Goal: Task Accomplishment & Management: Use online tool/utility

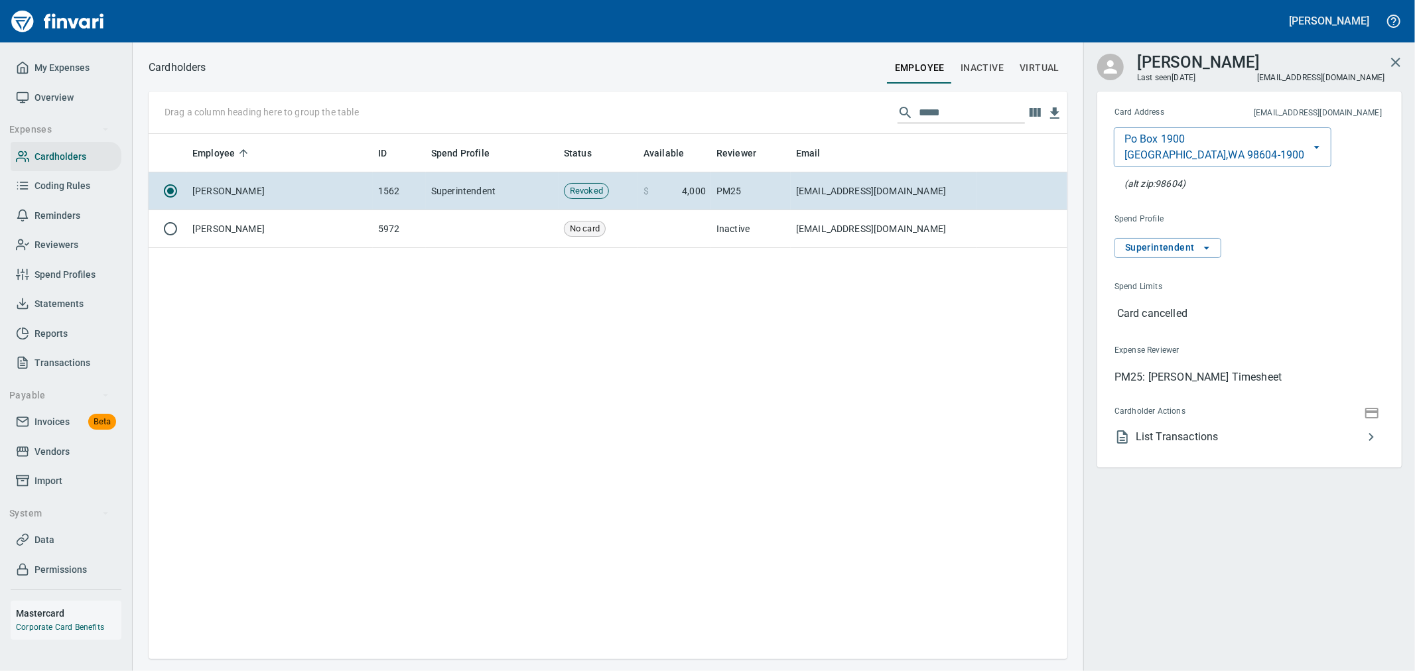
scroll to position [514, 907]
drag, startPoint x: 61, startPoint y: 478, endPoint x: 70, endPoint y: 476, distance: 8.7
click at [61, 478] on span "Import" at bounding box center [48, 481] width 28 height 17
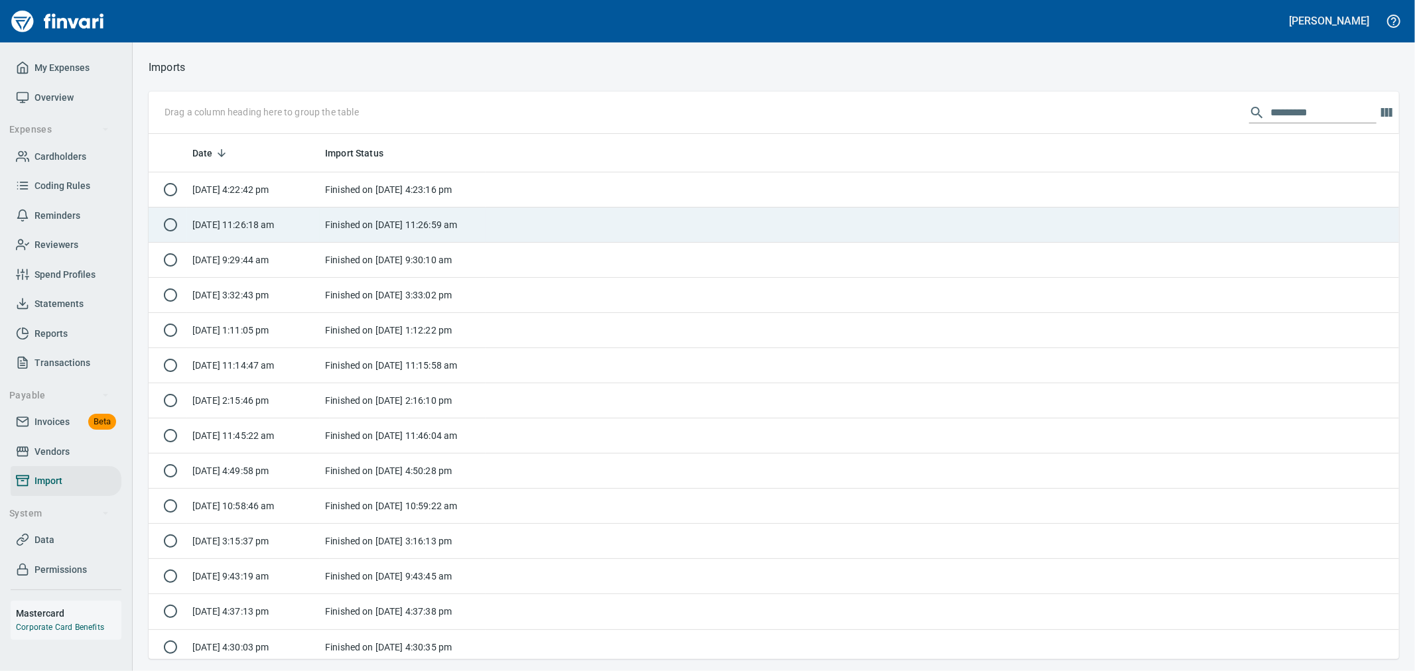
scroll to position [1, 1]
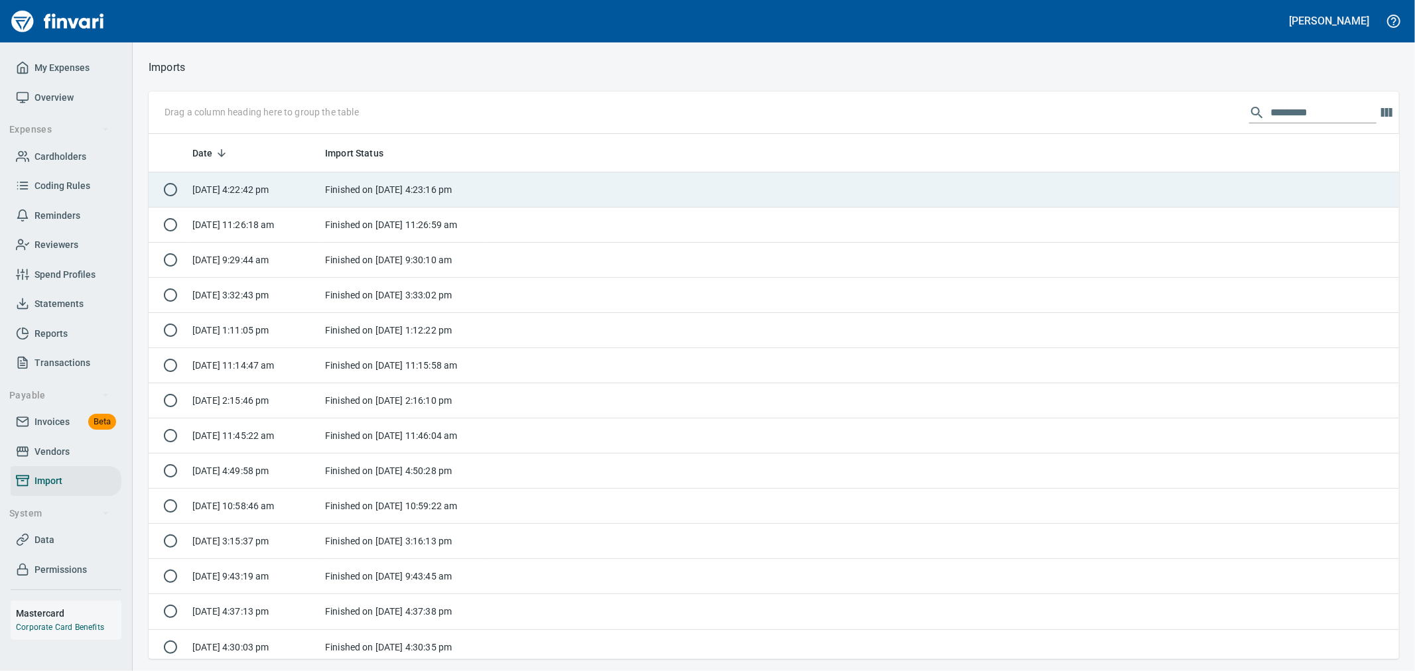
click at [435, 181] on td "Finished on [DATE] 4:23:16 pm" at bounding box center [403, 189] width 166 height 35
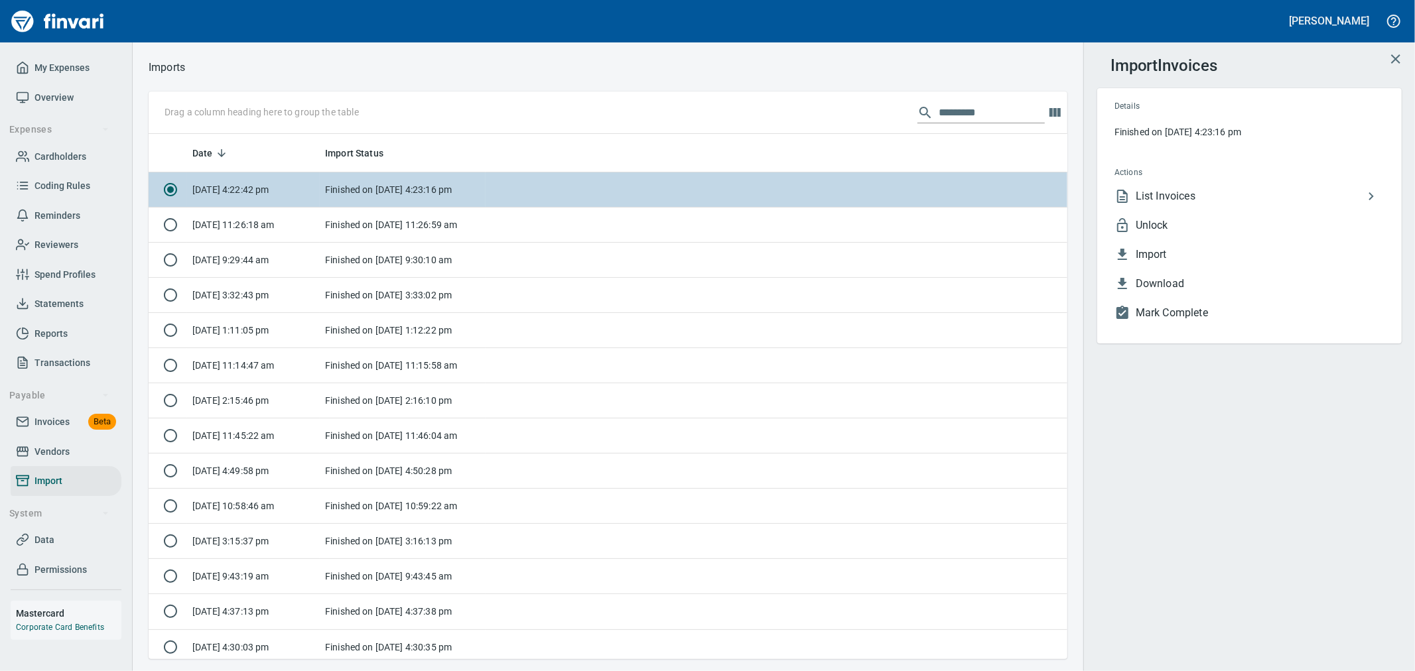
scroll to position [514, 897]
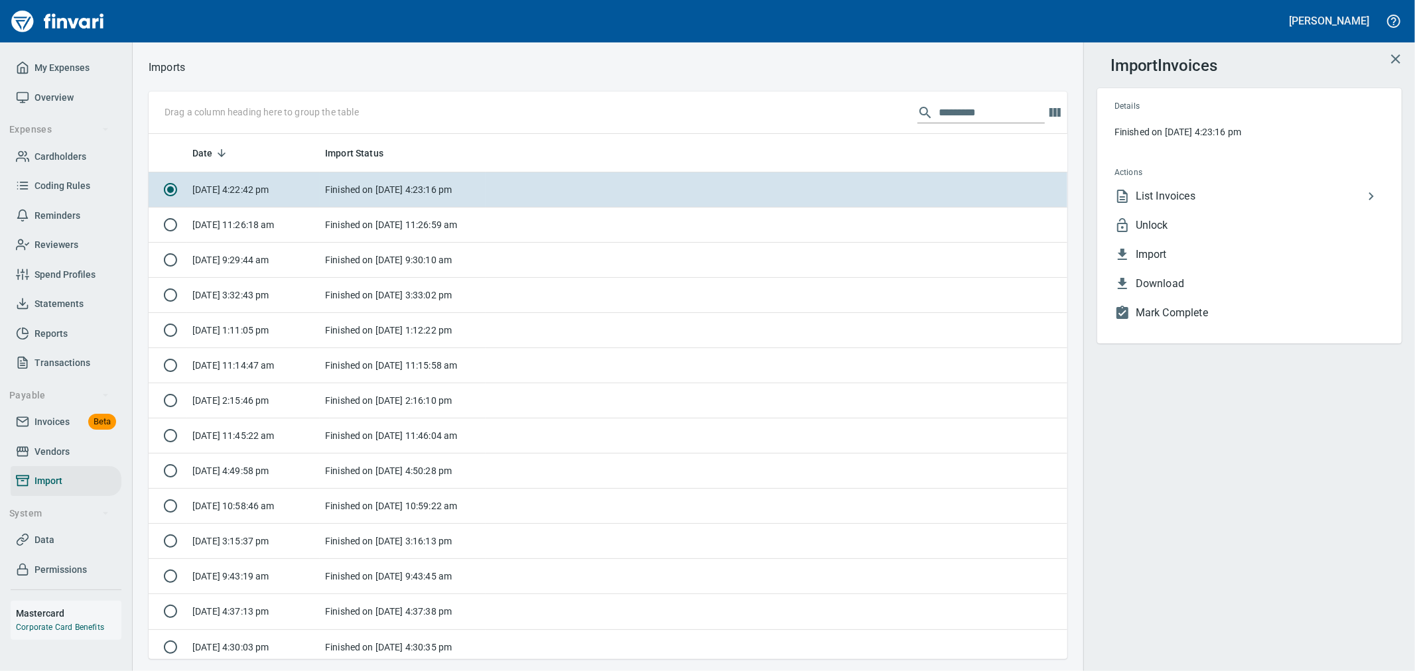
click at [1169, 224] on span "Unlock" at bounding box center [1259, 226] width 249 height 16
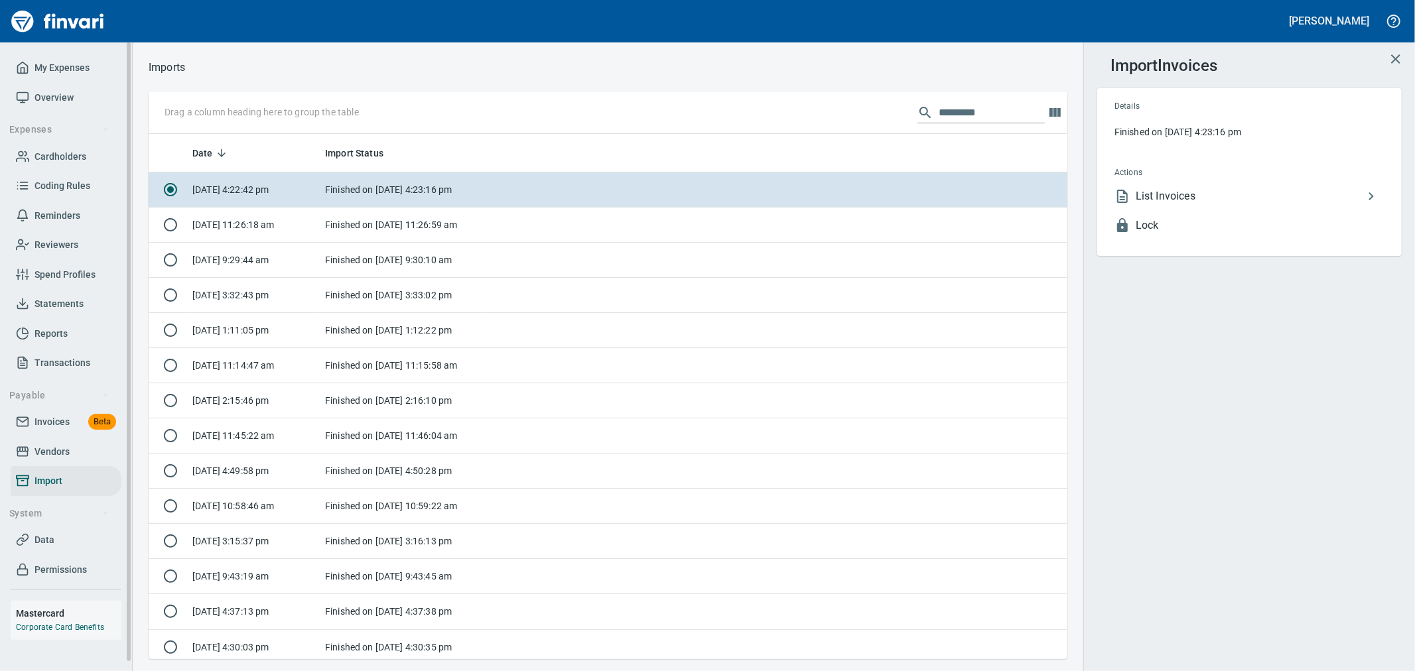
click at [55, 426] on span "Invoices" at bounding box center [51, 422] width 35 height 17
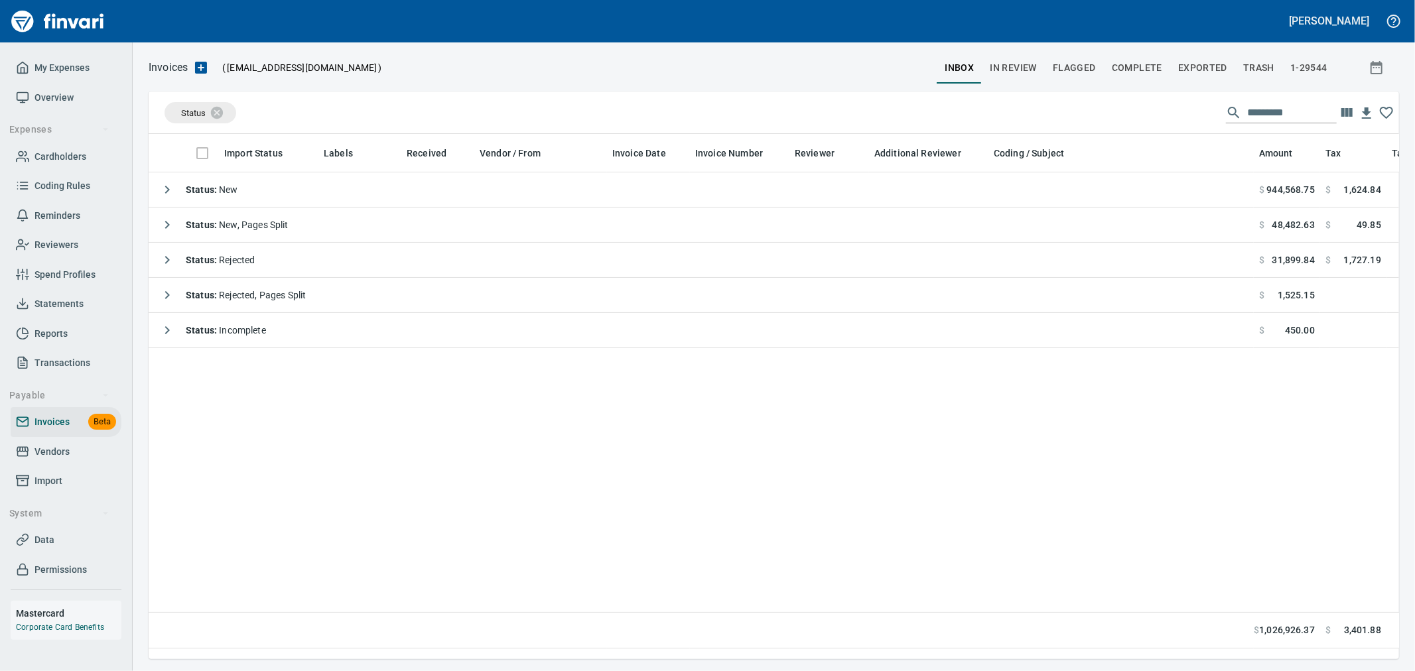
click at [1141, 63] on span "Complete" at bounding box center [1137, 68] width 50 height 17
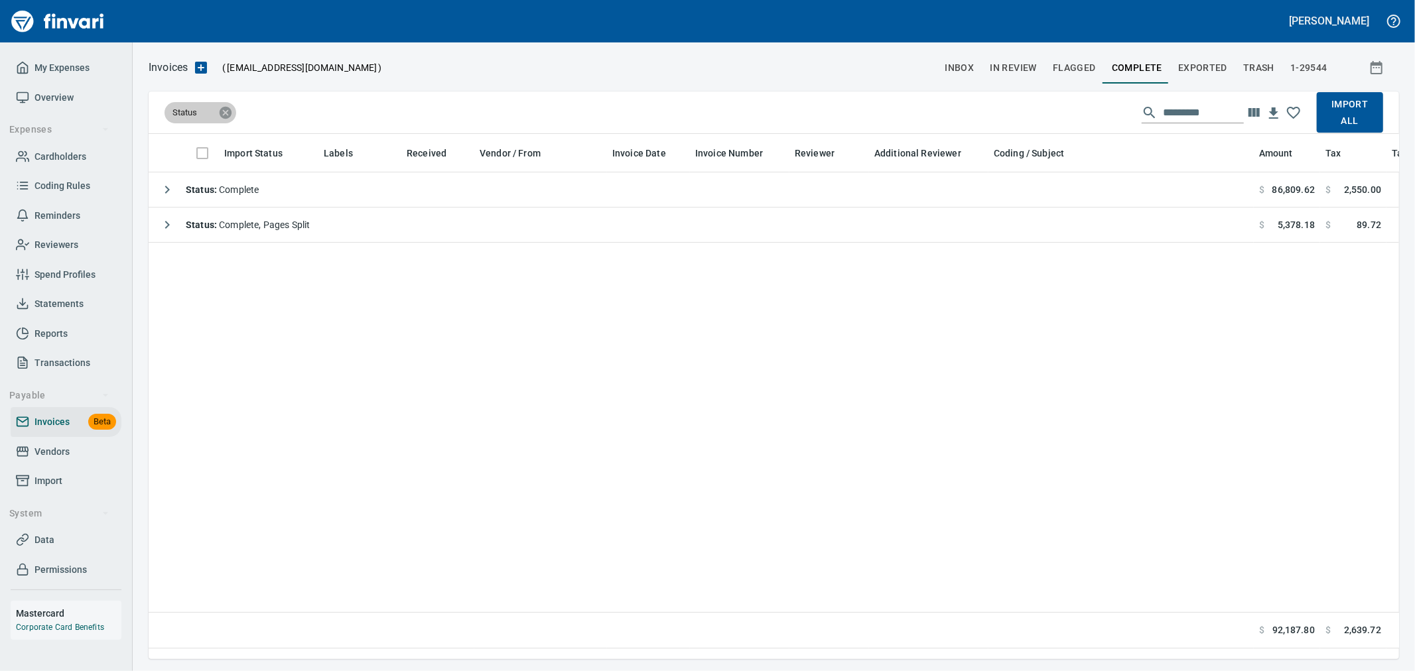
click at [229, 113] on icon at bounding box center [226, 112] width 12 height 12
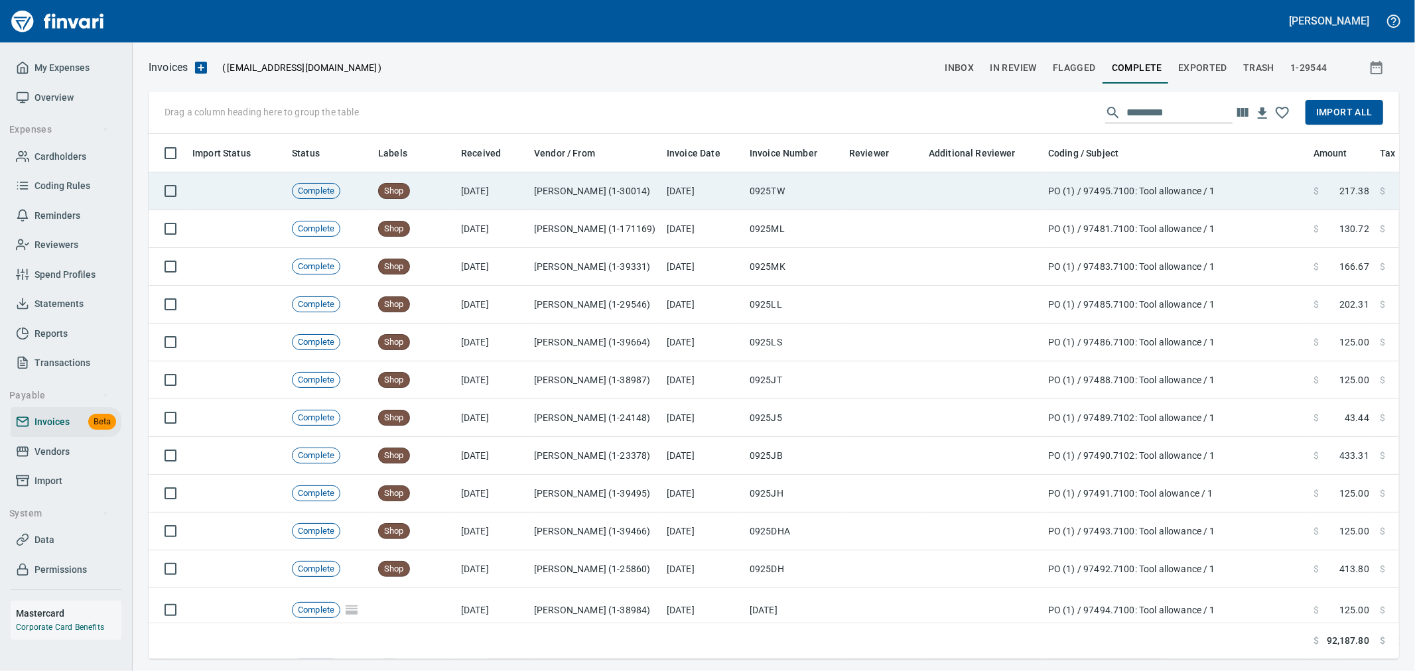
scroll to position [503, 1228]
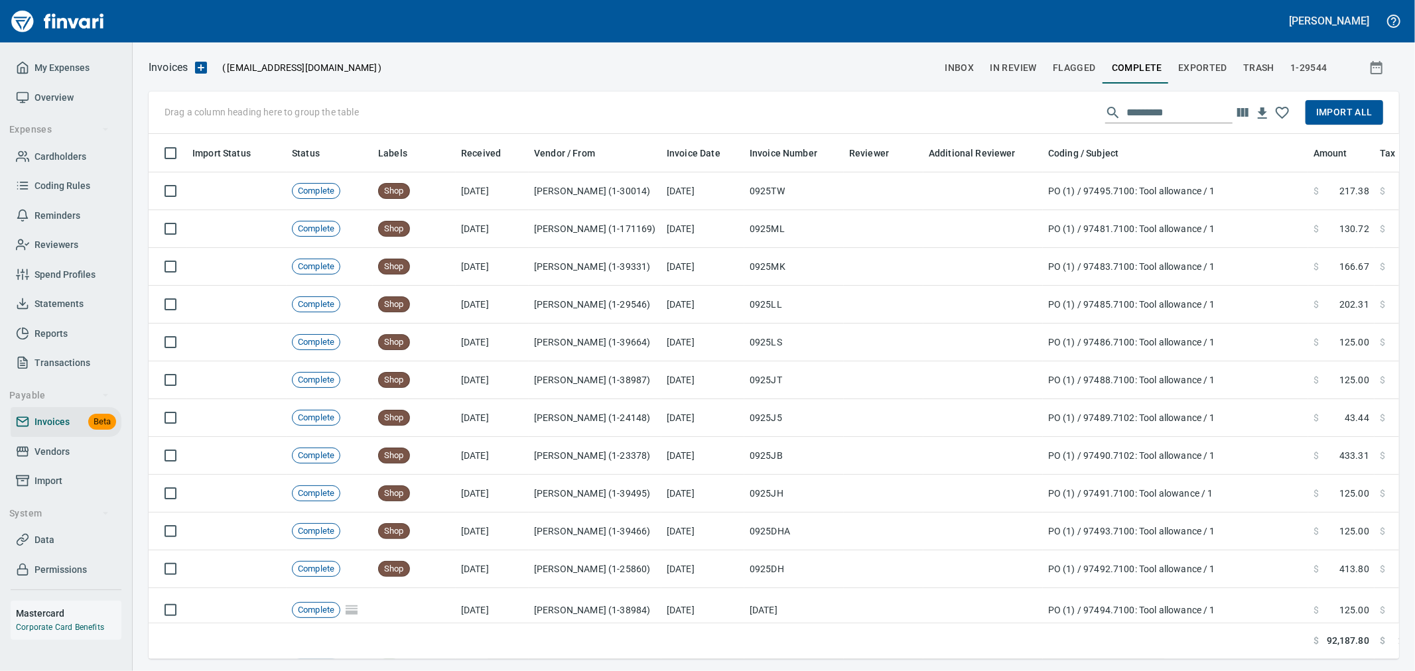
click at [1146, 109] on input "text" at bounding box center [1179, 112] width 106 height 21
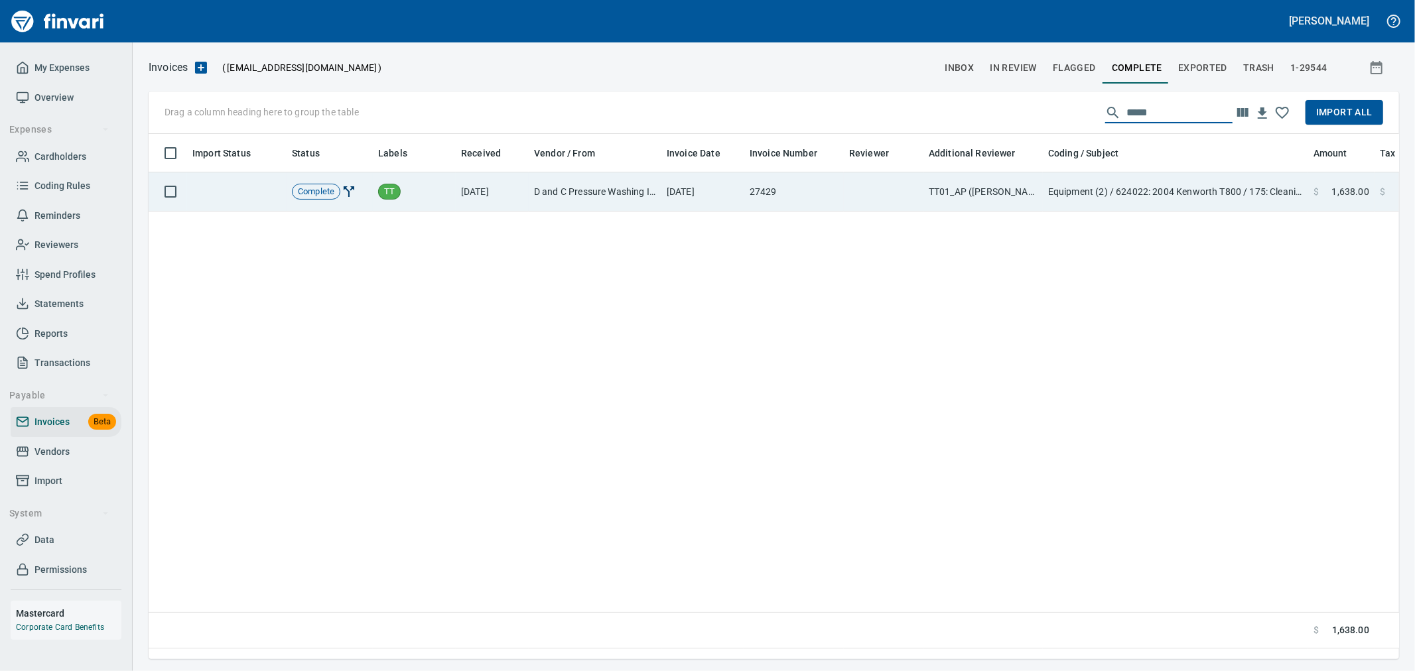
type input "*****"
click at [1185, 196] on td "Equipment (2) / 624022: 2004 Kenworth T800 / 175: Cleaning / 2: Parts/Other" at bounding box center [1175, 191] width 265 height 39
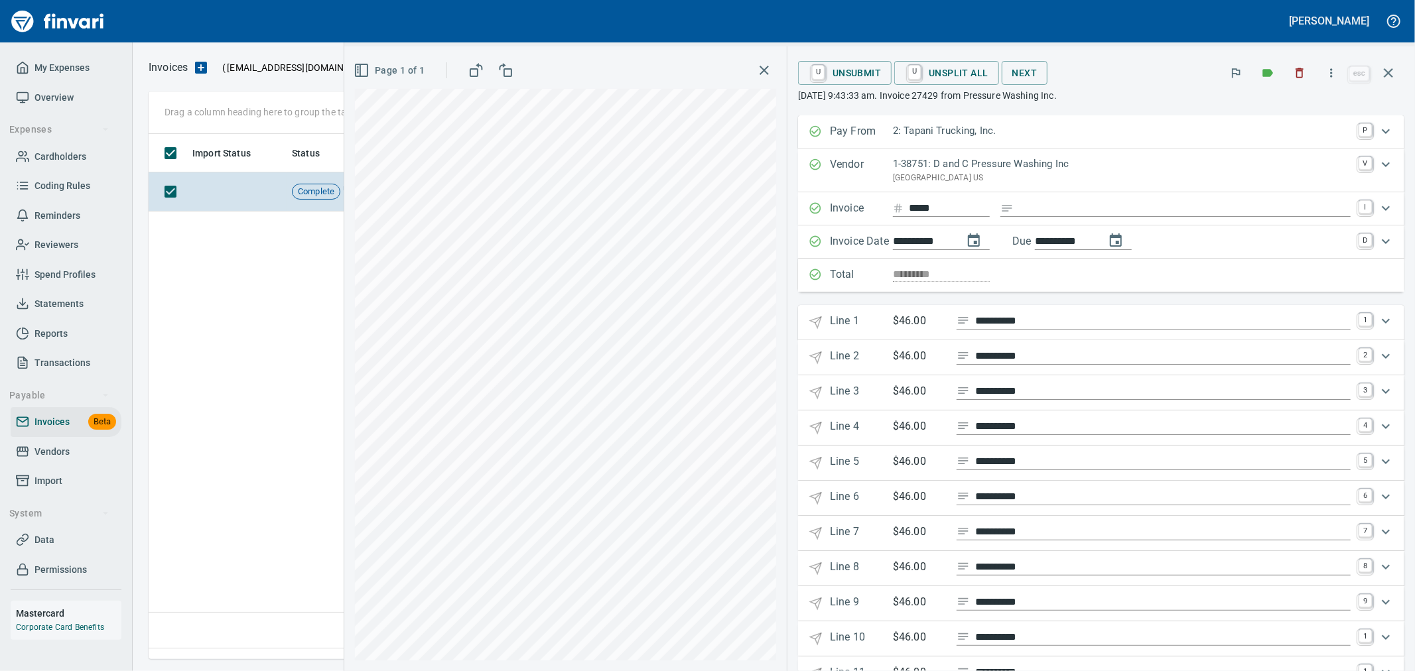
click at [881, 80] on span "U Unsubmit" at bounding box center [845, 73] width 72 height 23
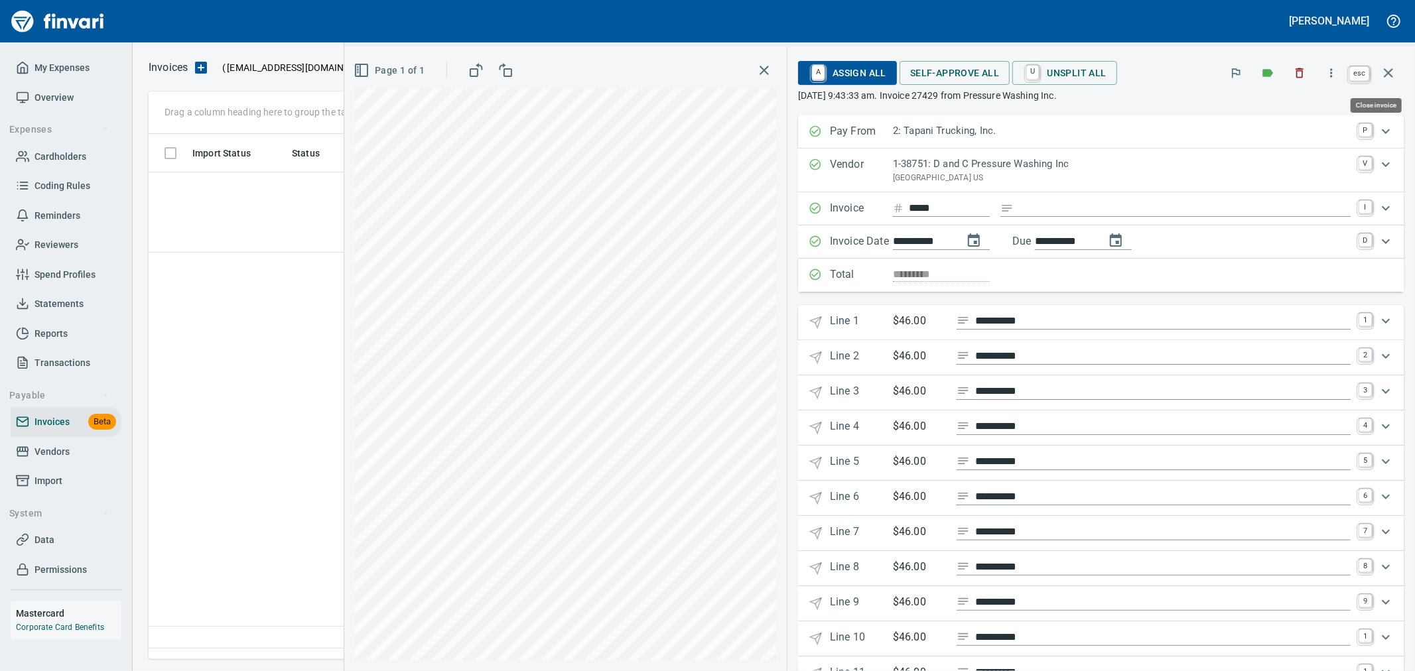
scroll to position [503, 1238]
click at [1389, 75] on icon "button" at bounding box center [1388, 73] width 16 height 16
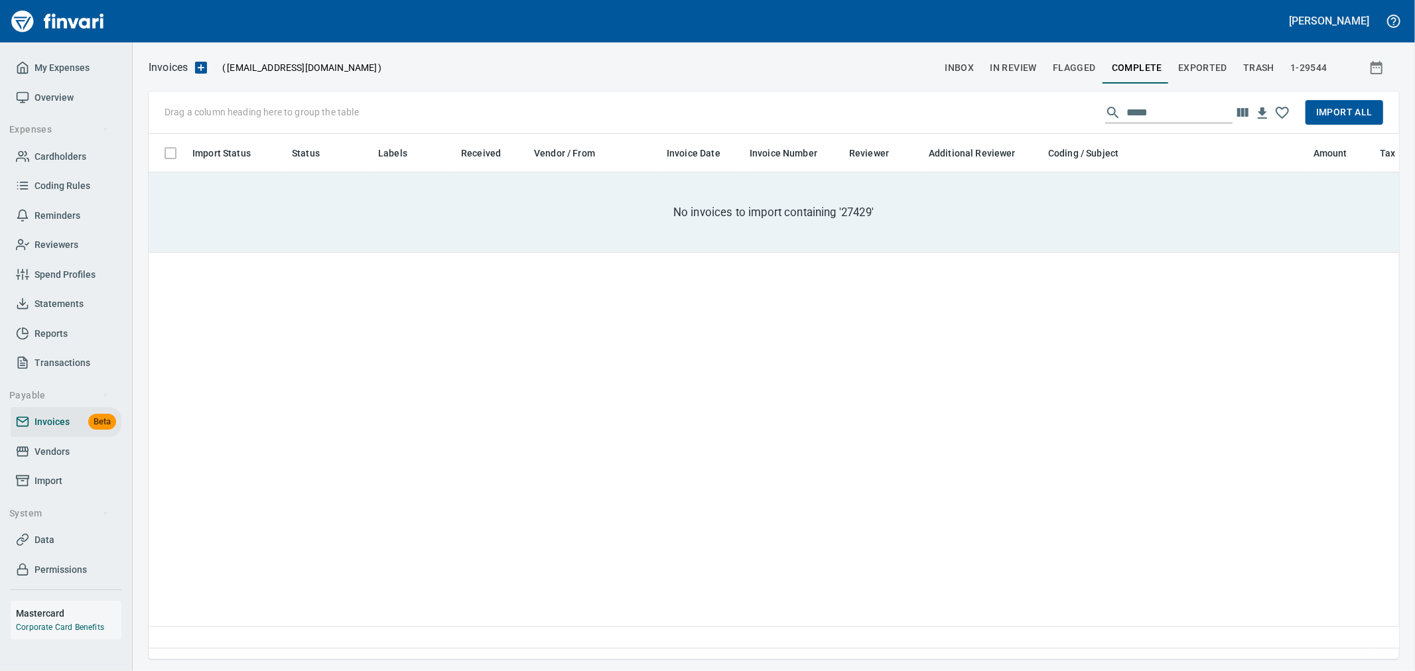
scroll to position [503, 1238]
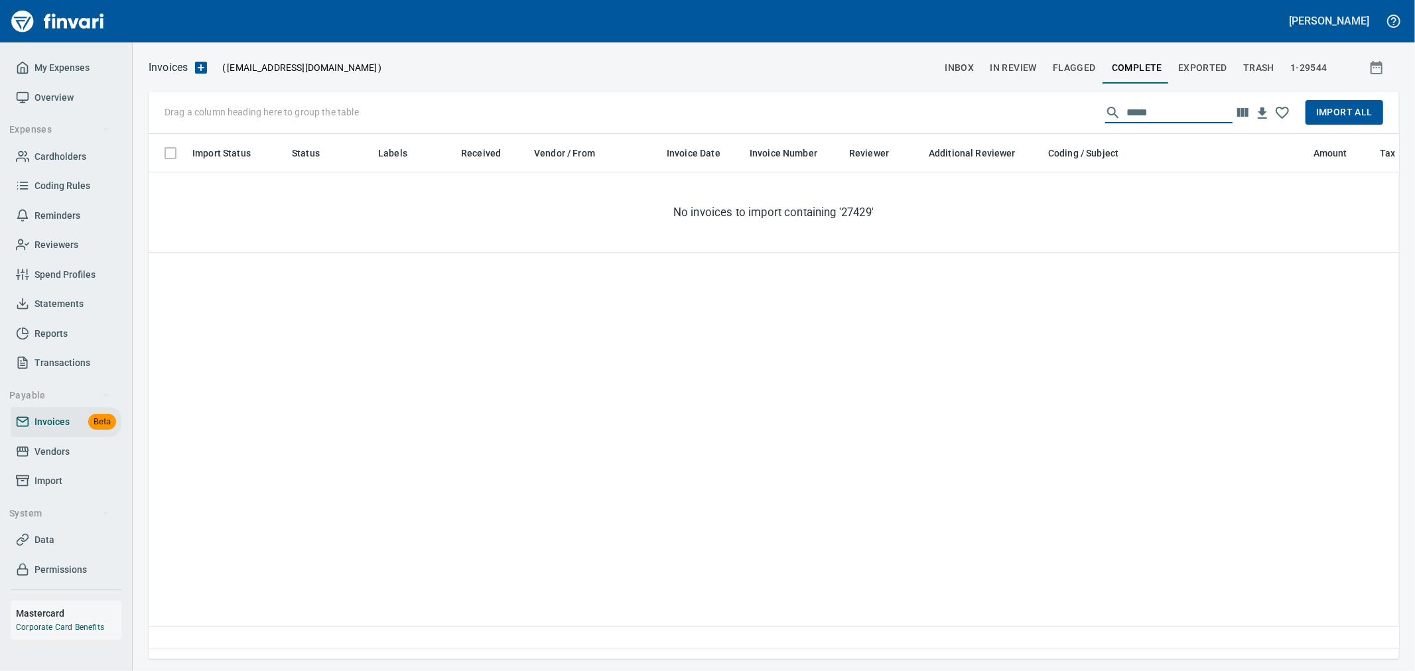
click at [1105, 111] on div "*****" at bounding box center [1168, 112] width 127 height 21
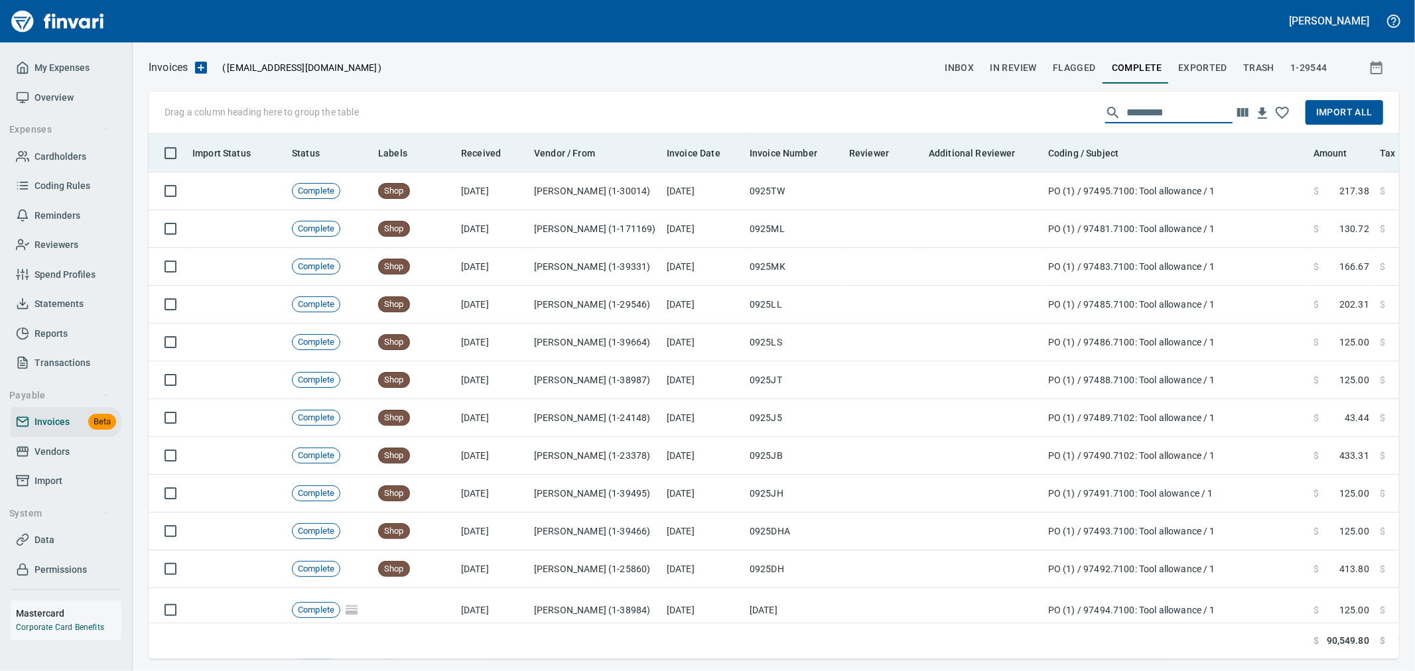
scroll to position [503, 1228]
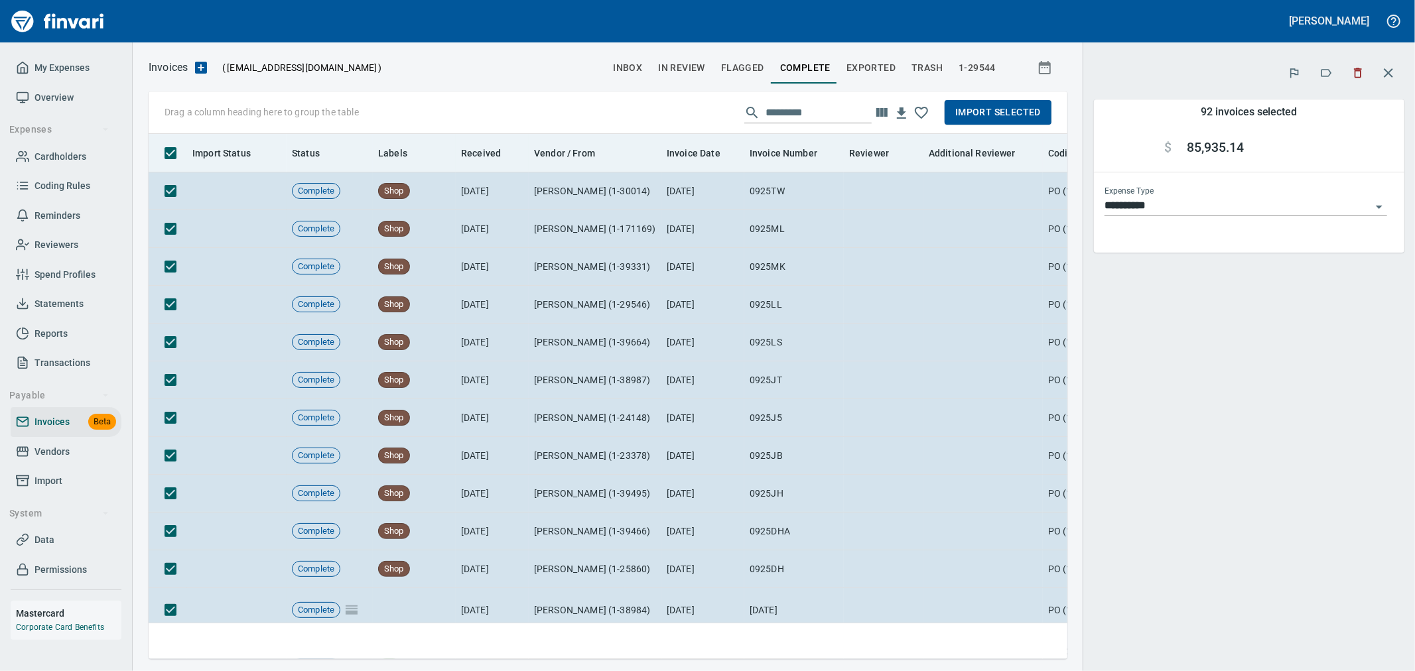
scroll to position [503, 897]
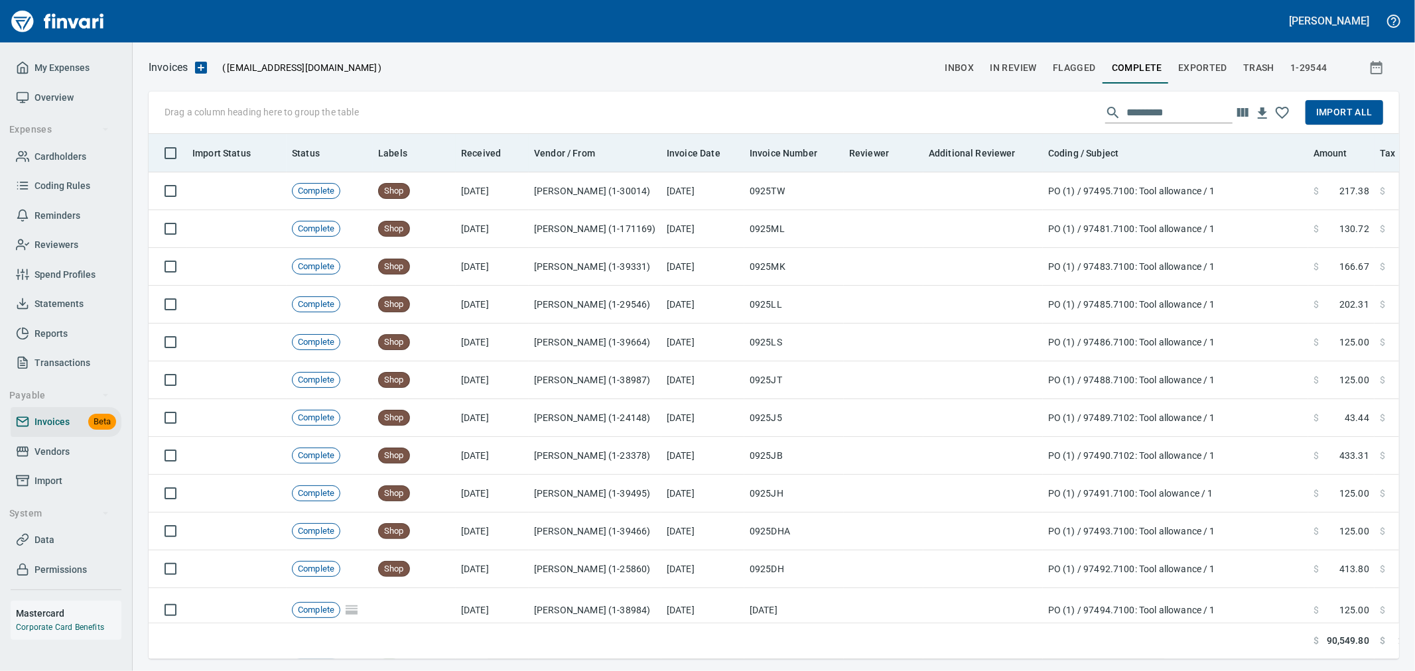
scroll to position [503, 1226]
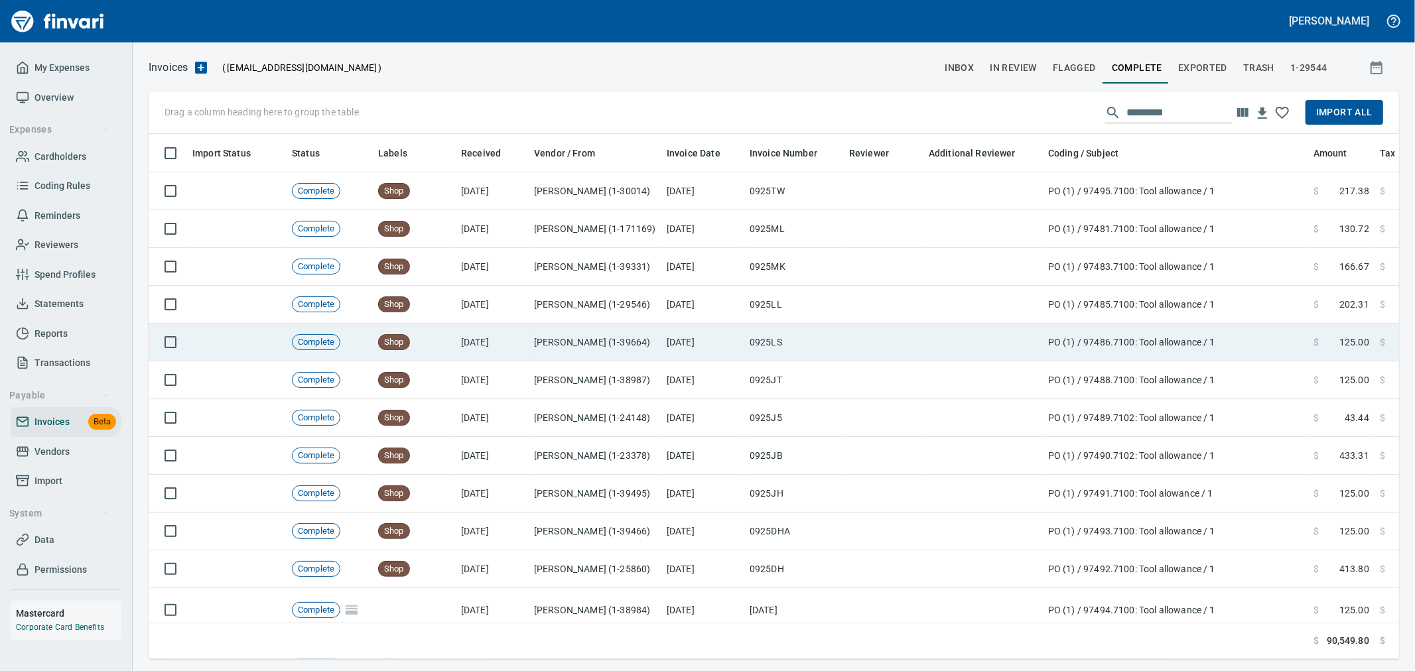
click at [1338, 117] on span "Import All" at bounding box center [1344, 112] width 56 height 17
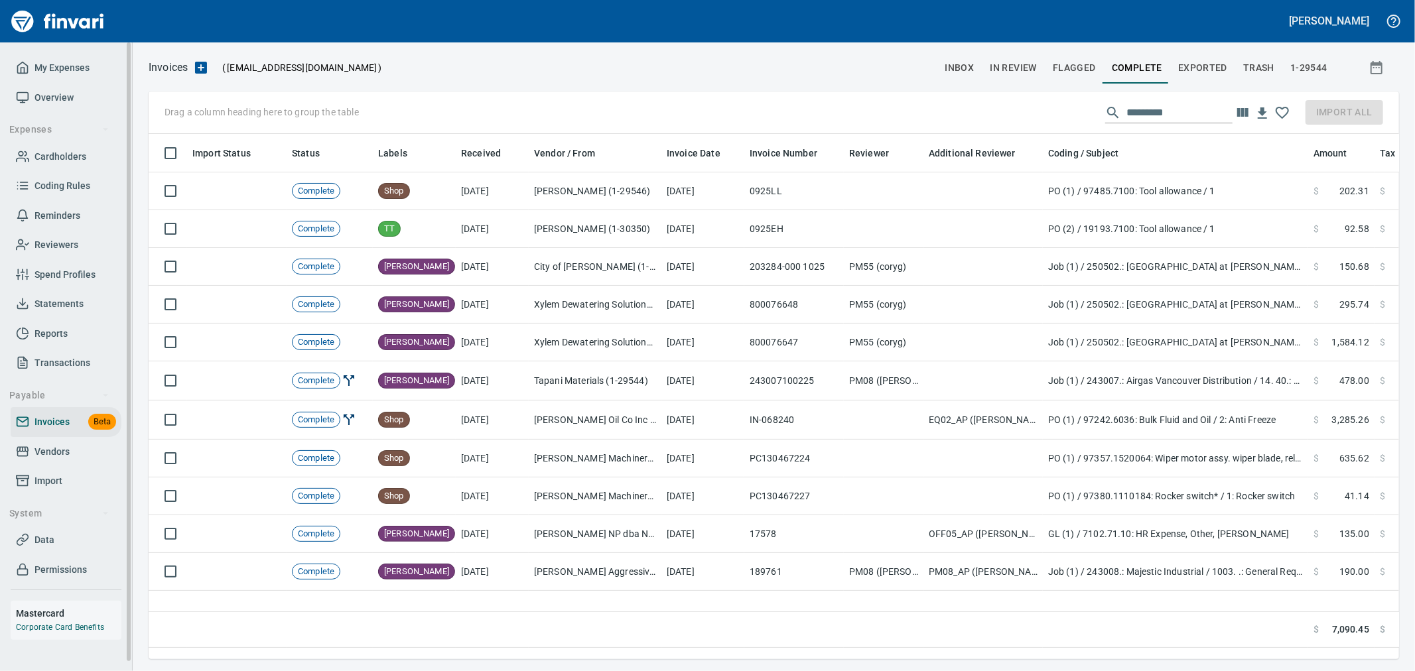
scroll to position [503, 1239]
